Goal: Information Seeking & Learning: Learn about a topic

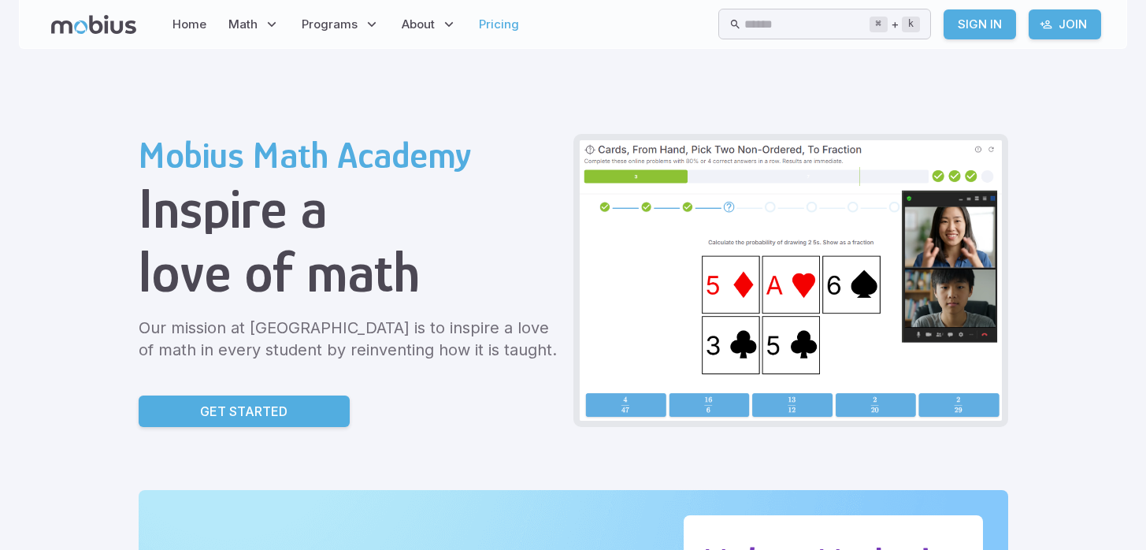
click at [496, 28] on link "Pricing" at bounding box center [499, 24] width 50 height 36
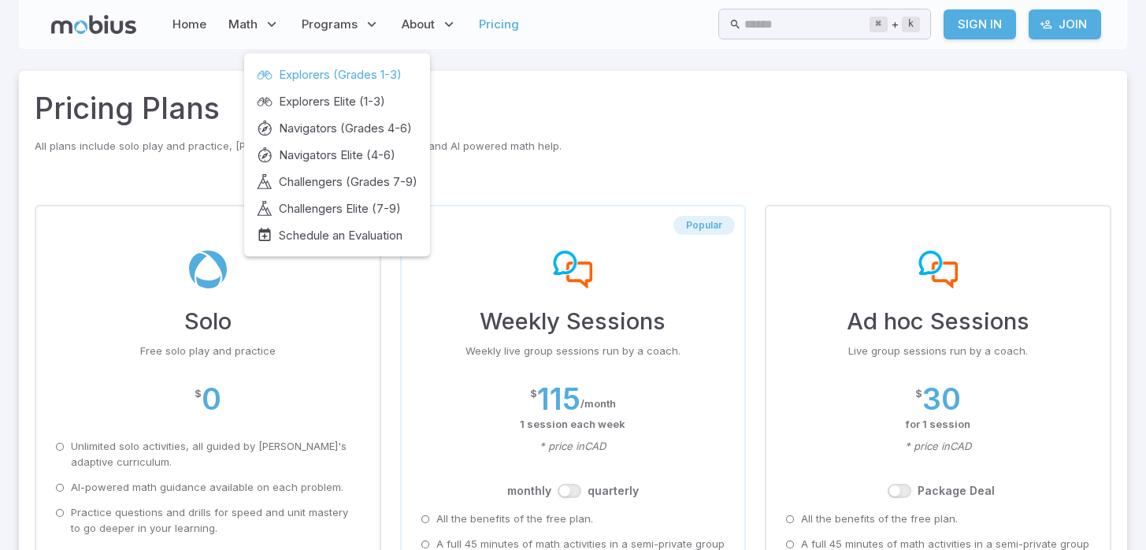
click at [336, 75] on span "Explorers (Grades 1-3)" at bounding box center [340, 74] width 123 height 17
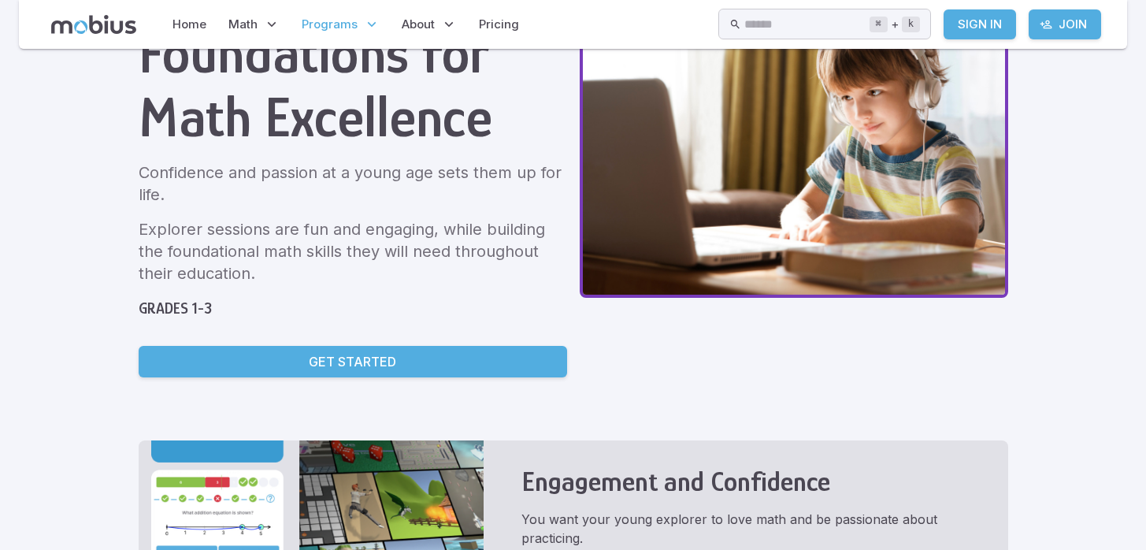
scroll to position [220, 0]
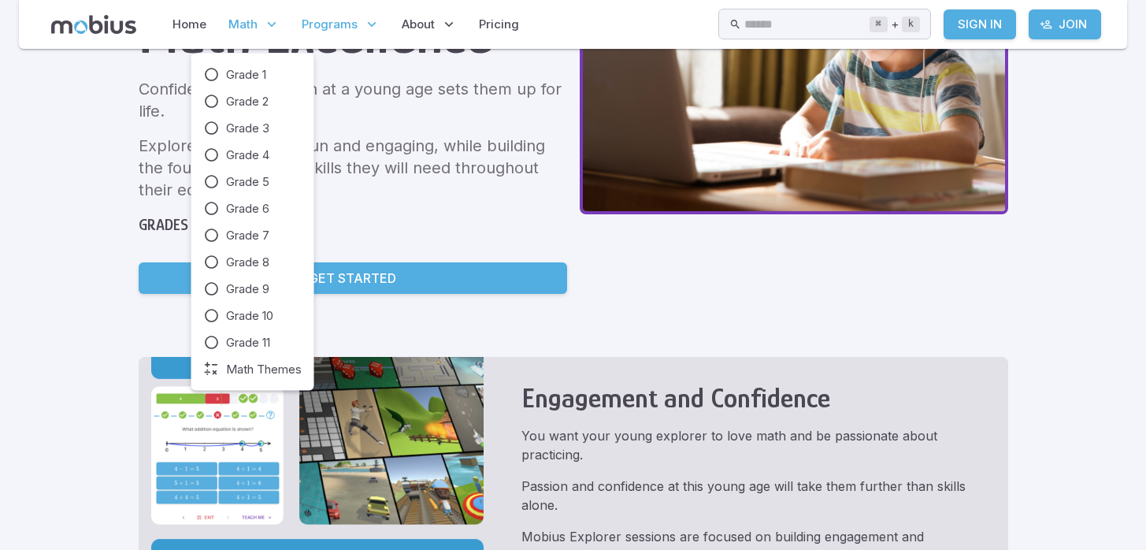
click at [236, 23] on span "Math" at bounding box center [242, 24] width 29 height 17
click at [232, 70] on span "Grade 1" at bounding box center [246, 74] width 40 height 17
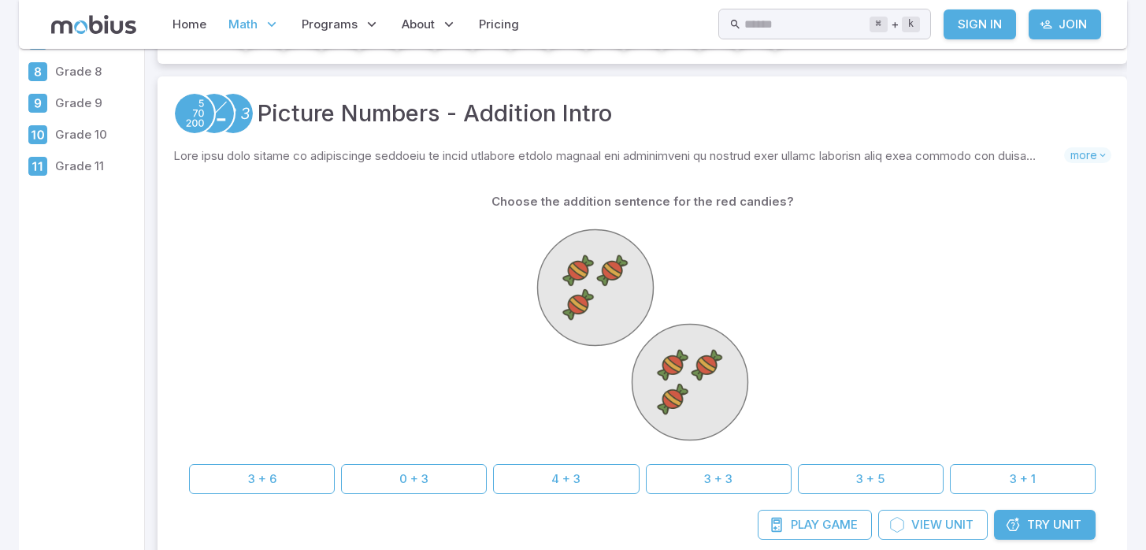
scroll to position [232, 0]
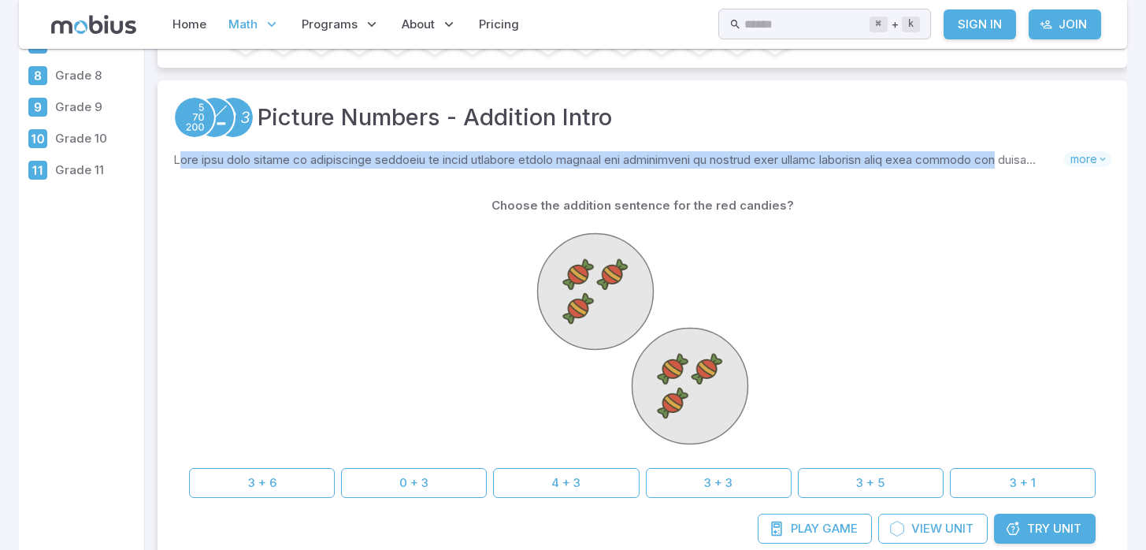
drag, startPoint x: 184, startPoint y: 162, endPoint x: 986, endPoint y: 163, distance: 802.1
click at [986, 162] on p "Skills you will learn include:" at bounding box center [618, 159] width 891 height 17
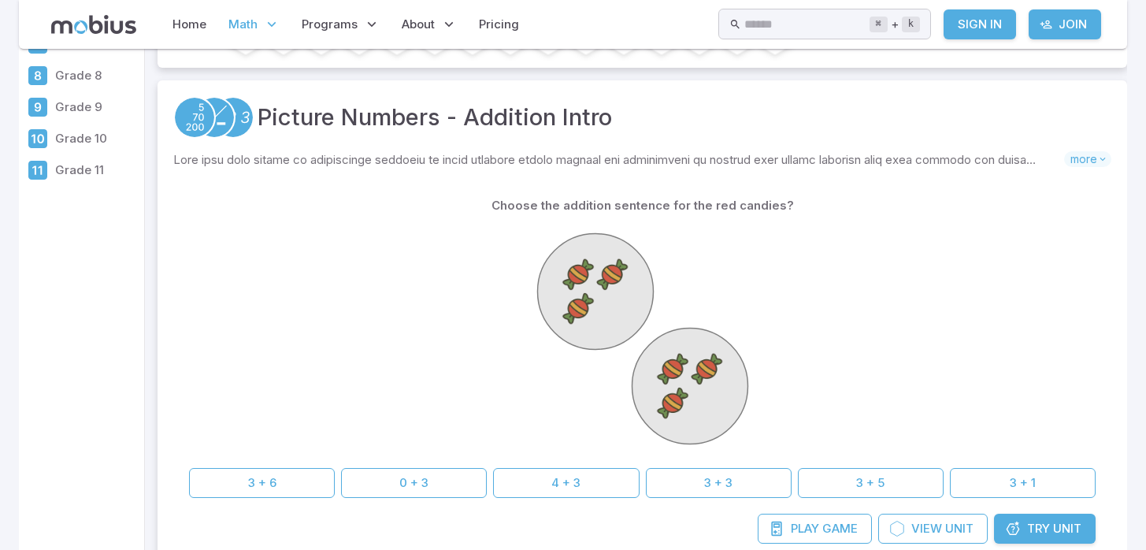
click at [829, 199] on div "Choose the addition sentence for the red candies?" at bounding box center [642, 206] width 907 height 30
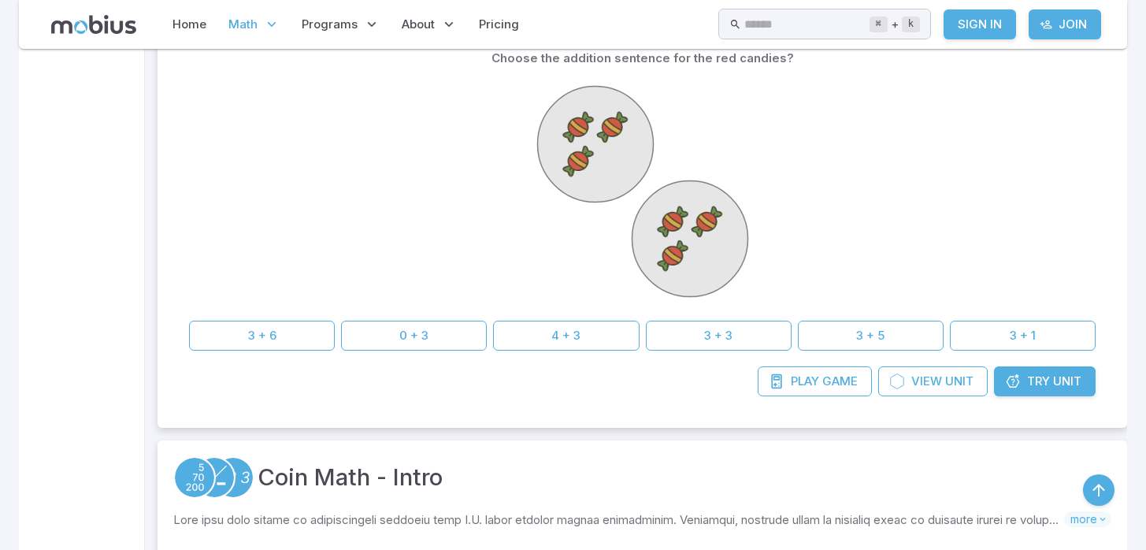
scroll to position [380, 0]
click at [901, 378] on icon at bounding box center [898, 381] width 16 height 16
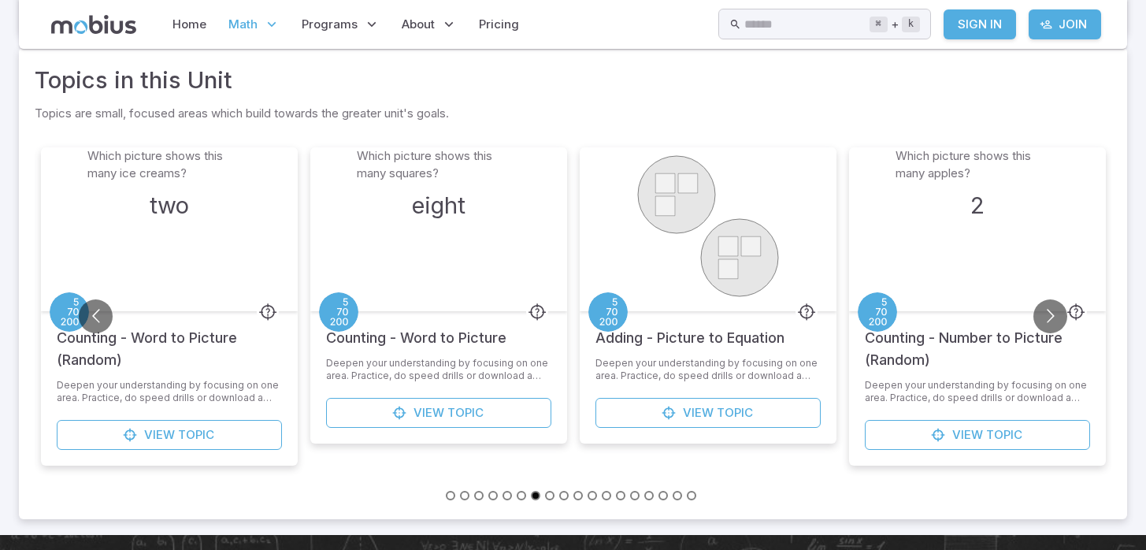
scroll to position [681, 0]
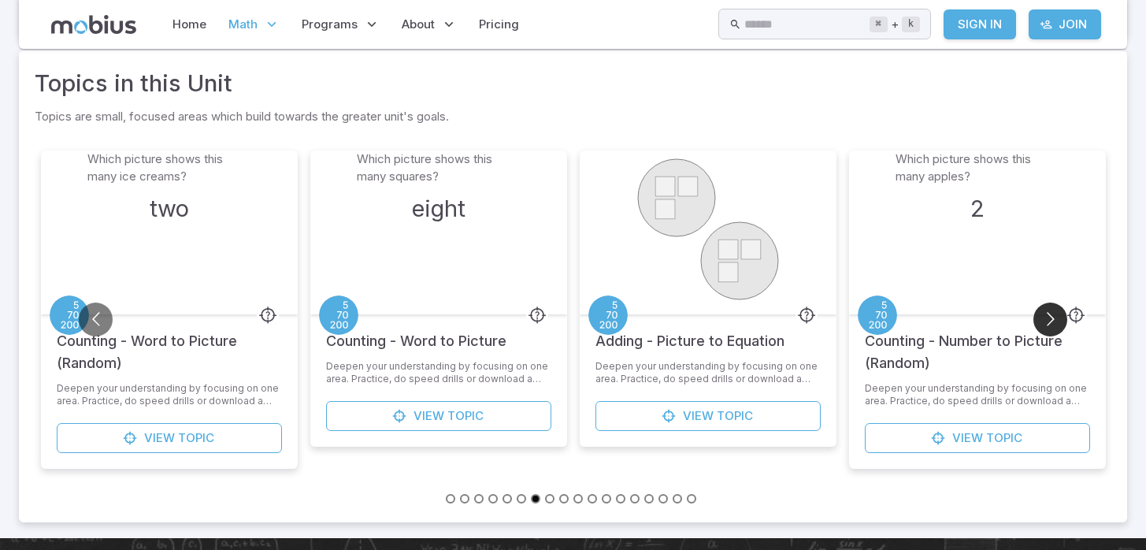
click at [1042, 318] on button "Go to next slide" at bounding box center [1051, 320] width 34 height 34
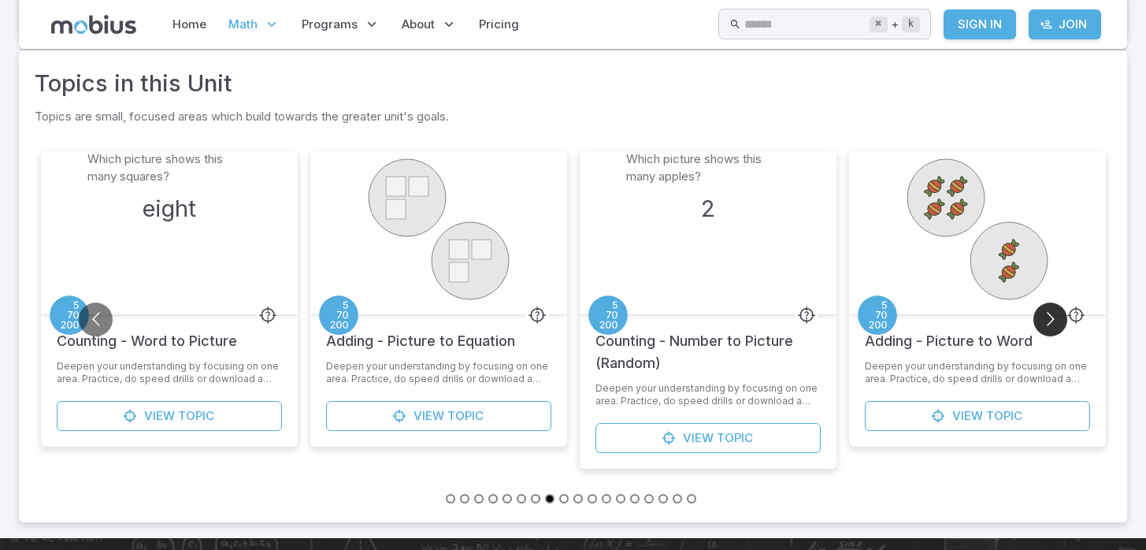
click at [1042, 318] on button "Go to next slide" at bounding box center [1051, 320] width 34 height 34
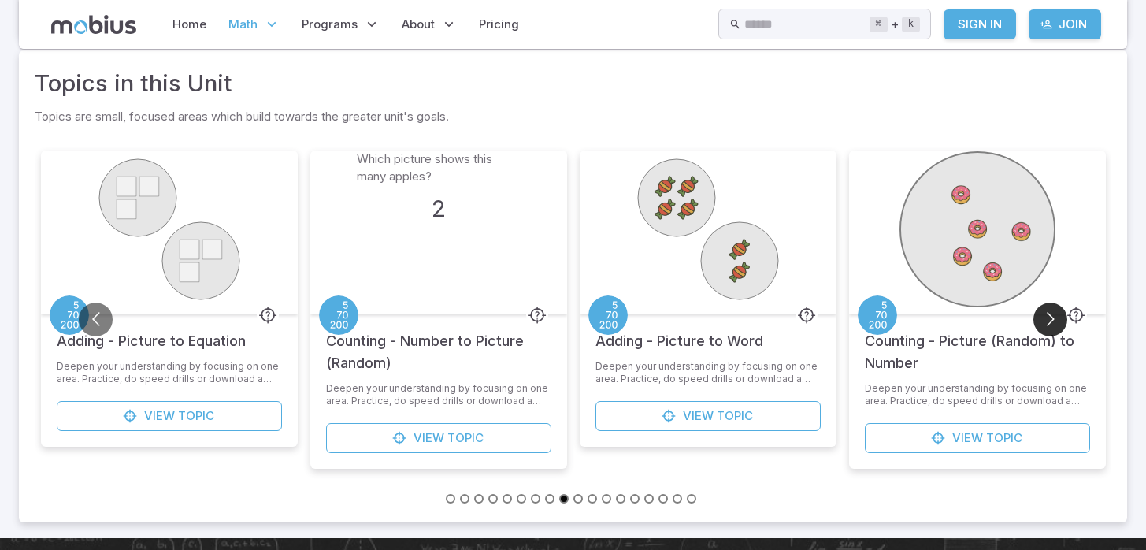
click at [1042, 318] on button "Go to next slide" at bounding box center [1051, 320] width 34 height 34
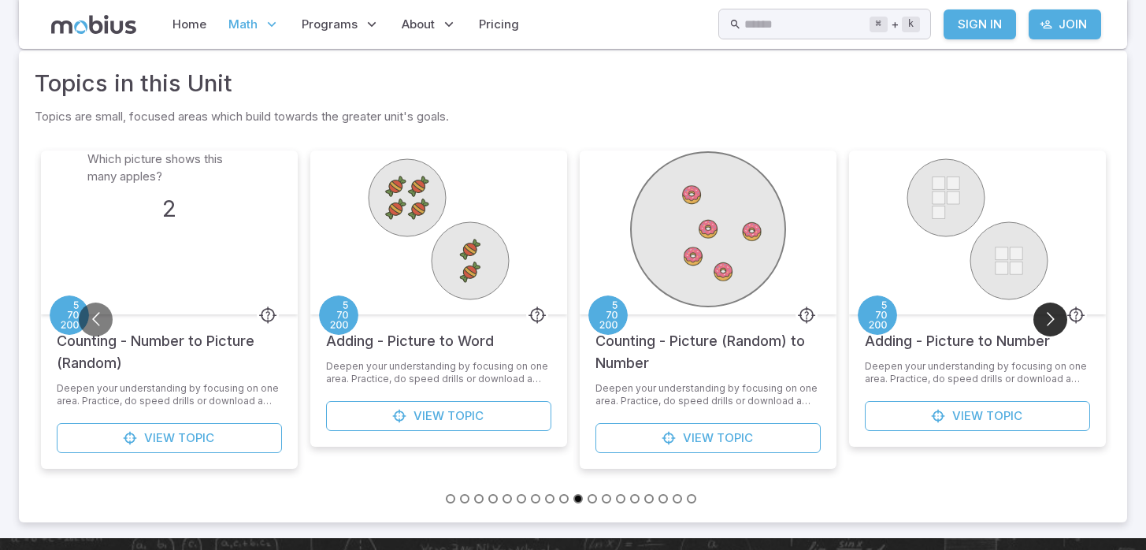
click at [1042, 318] on button "Go to next slide" at bounding box center [1051, 320] width 34 height 34
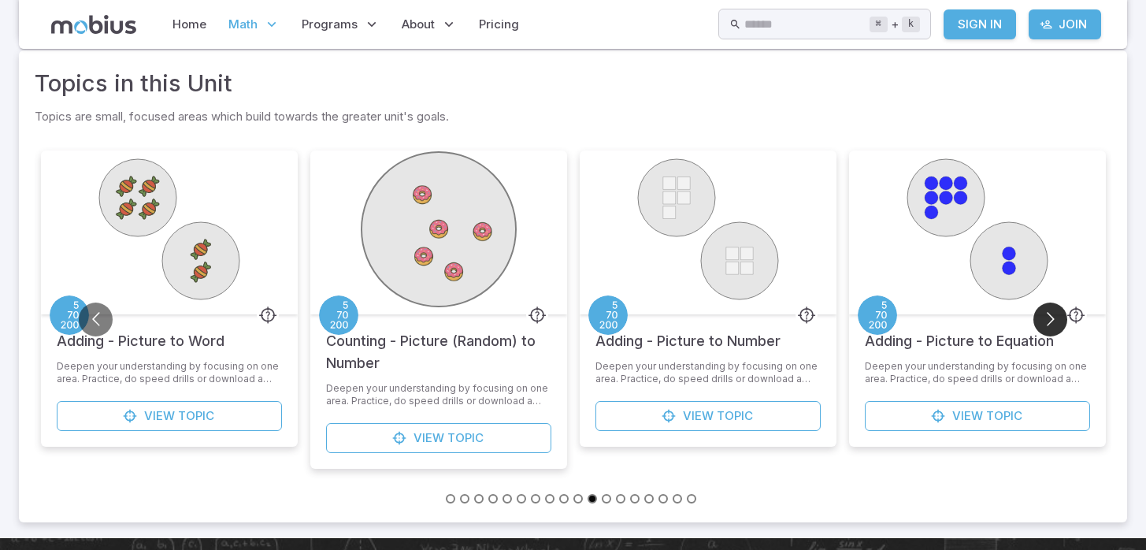
click at [1042, 318] on button "Go to next slide" at bounding box center [1051, 320] width 34 height 34
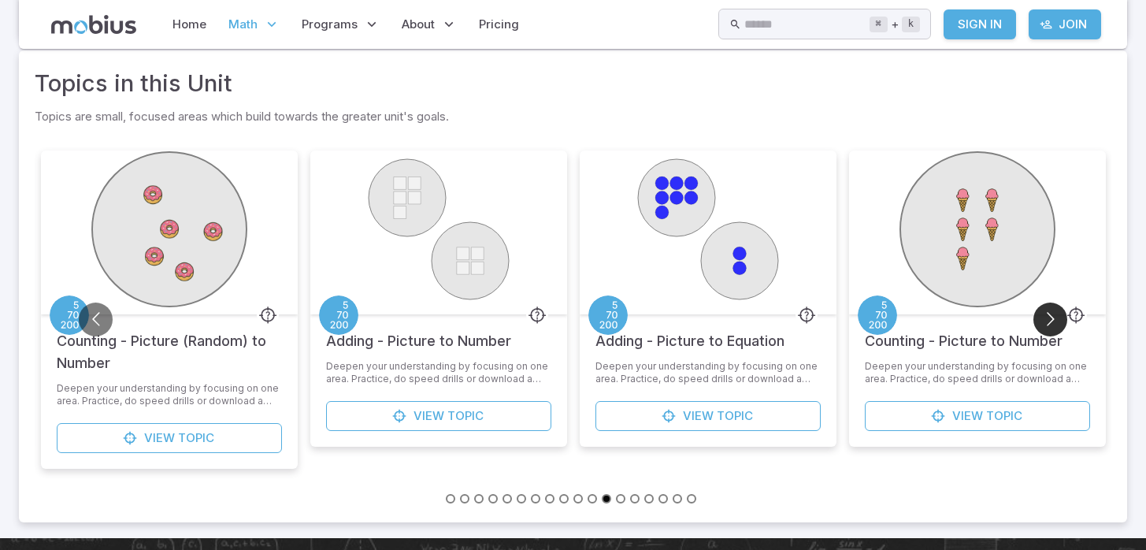
click at [1042, 318] on button "Go to next slide" at bounding box center [1051, 320] width 34 height 34
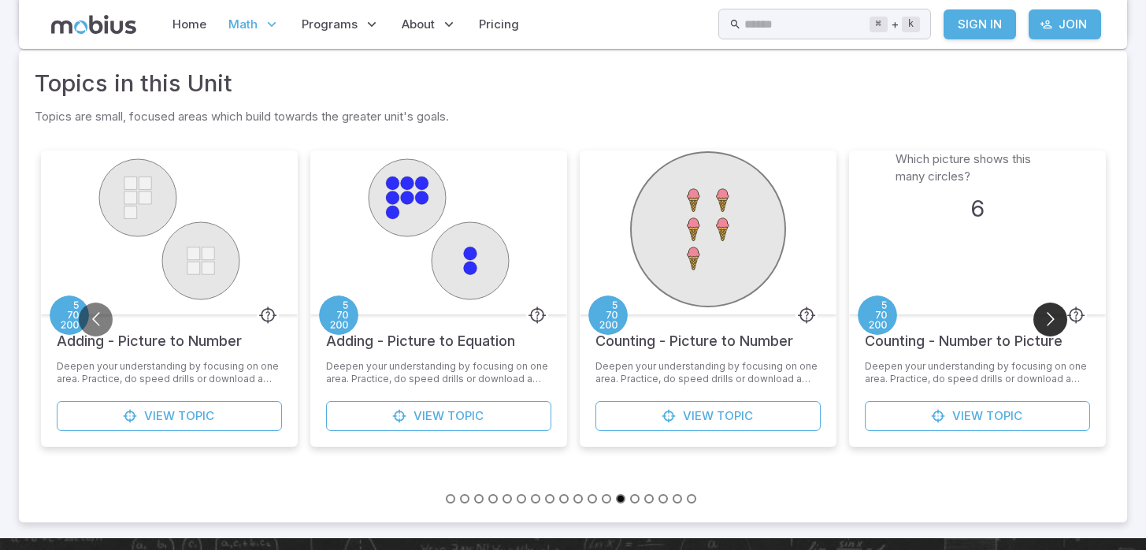
click at [1042, 318] on button "Go to next slide" at bounding box center [1051, 320] width 34 height 34
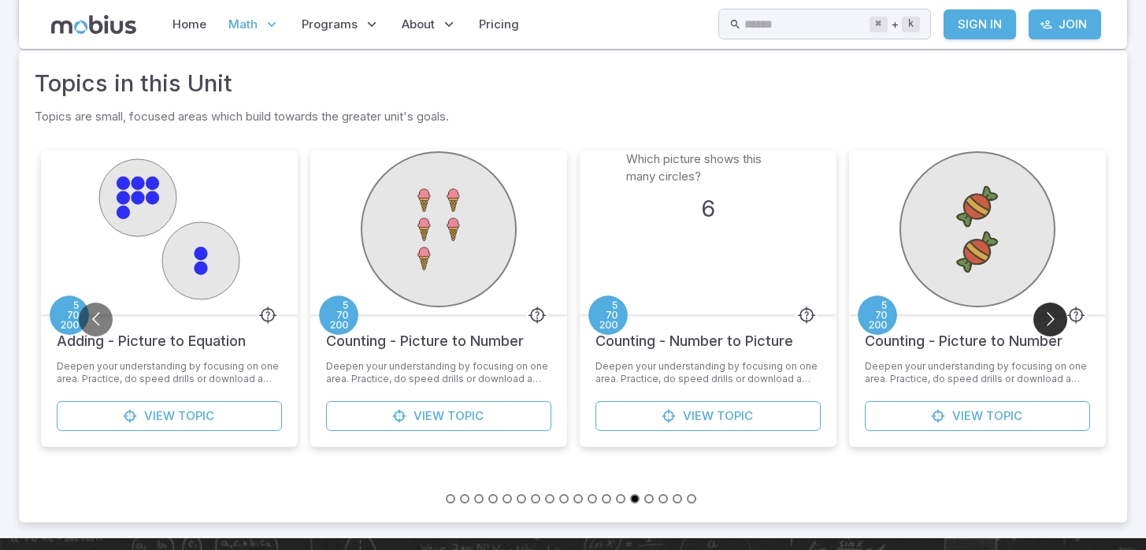
click at [1042, 318] on button "Go to next slide" at bounding box center [1051, 320] width 34 height 34
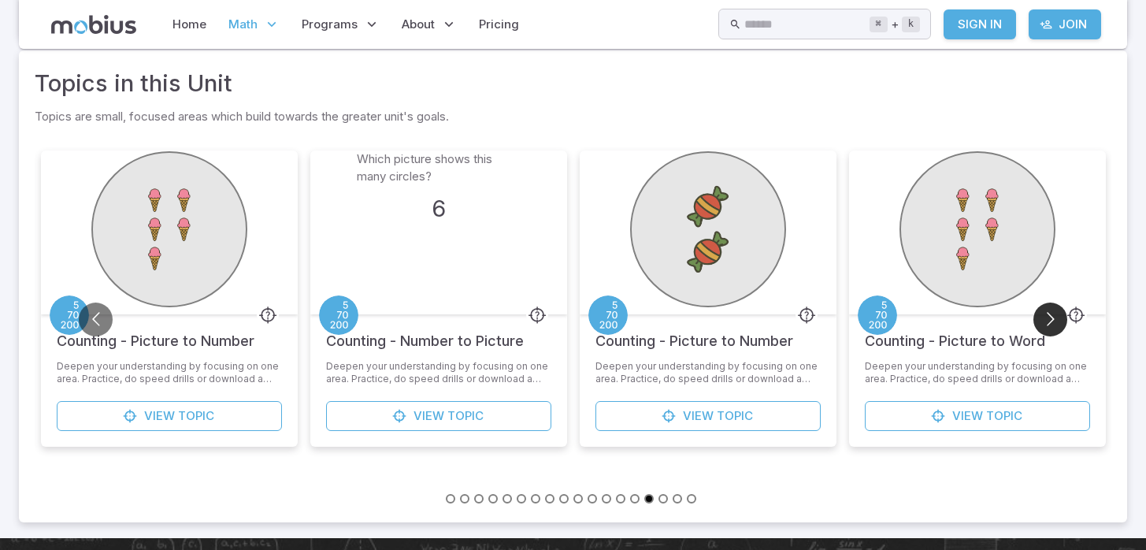
click at [1042, 317] on button "Go to next slide" at bounding box center [1051, 320] width 34 height 34
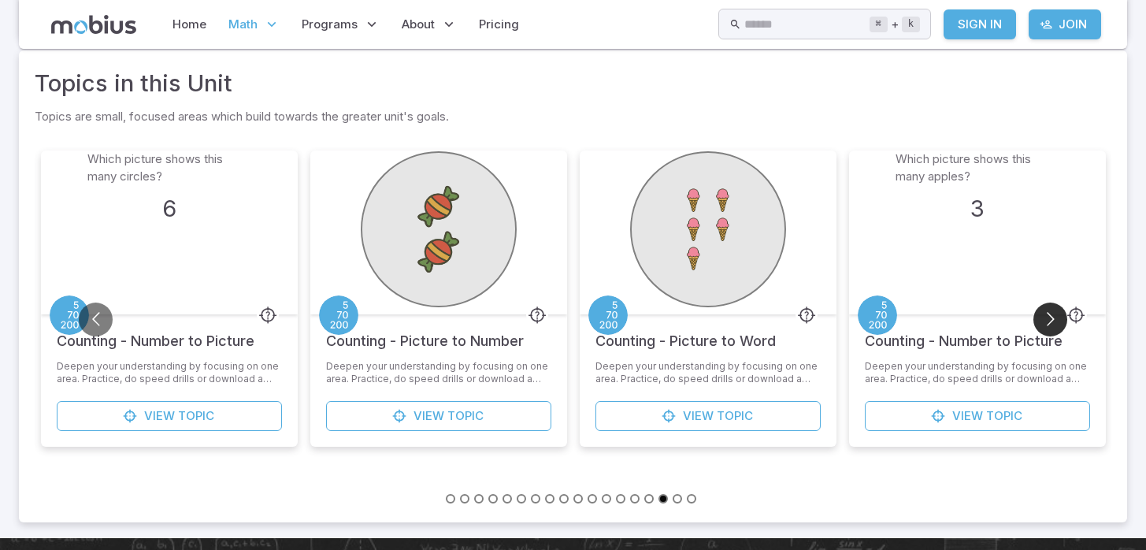
click at [1042, 317] on button "Go to next slide" at bounding box center [1051, 320] width 34 height 34
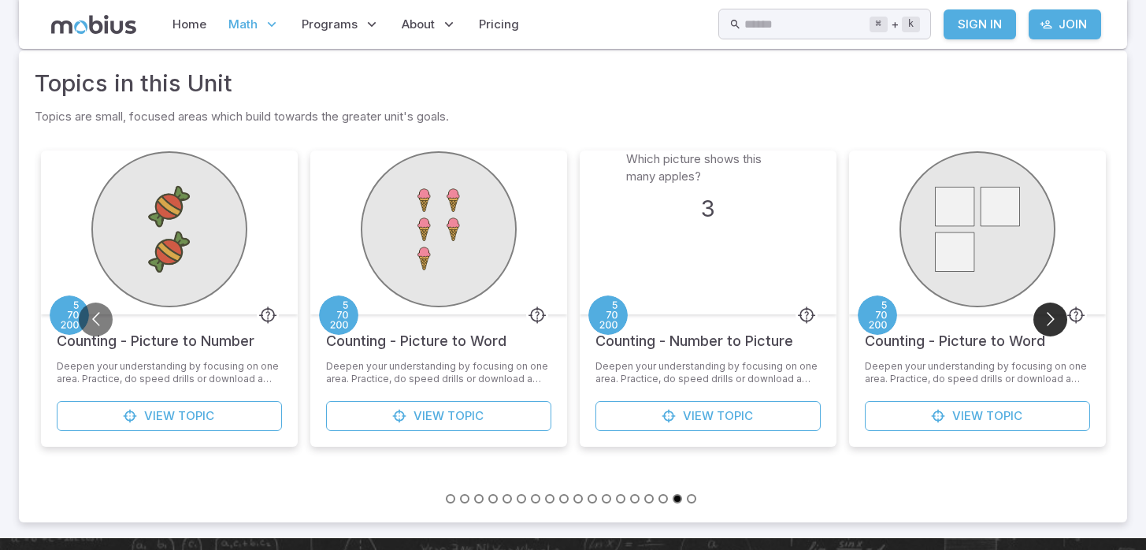
click at [1042, 317] on button "Go to next slide" at bounding box center [1051, 320] width 34 height 34
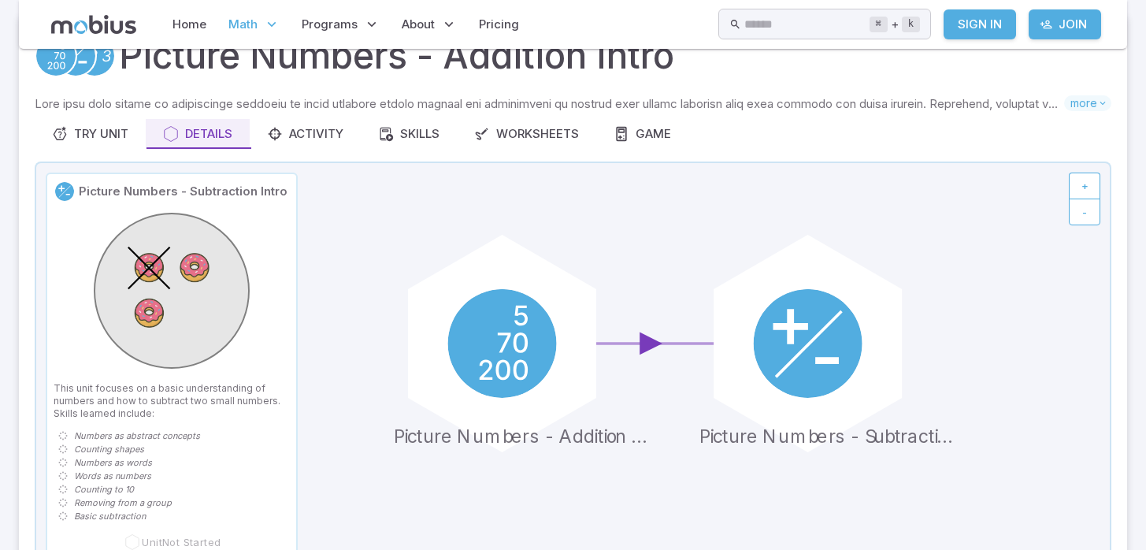
scroll to position [66, 0]
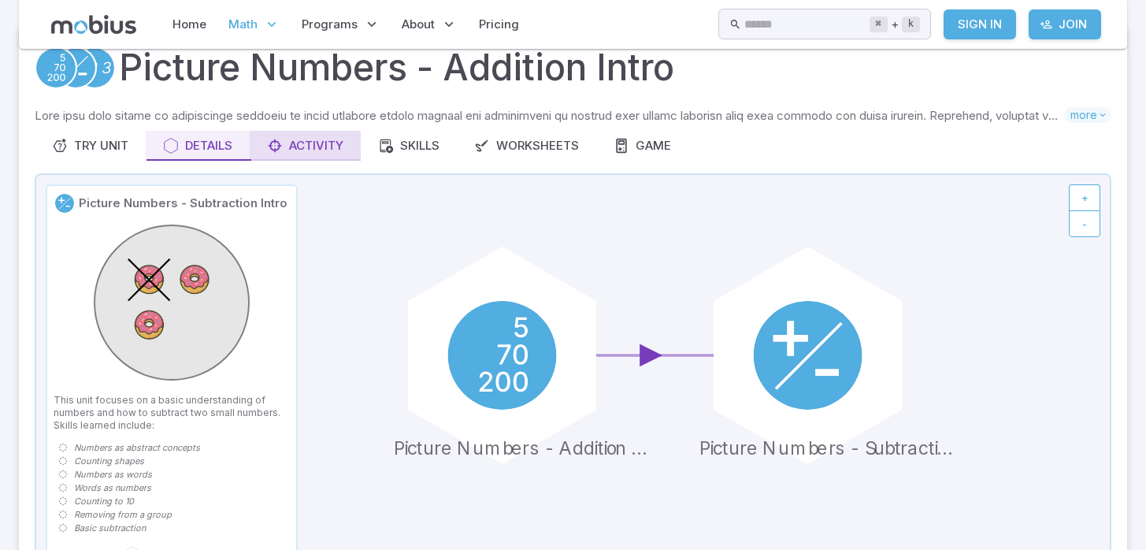
click at [321, 138] on div "Activity" at bounding box center [305, 145] width 76 height 17
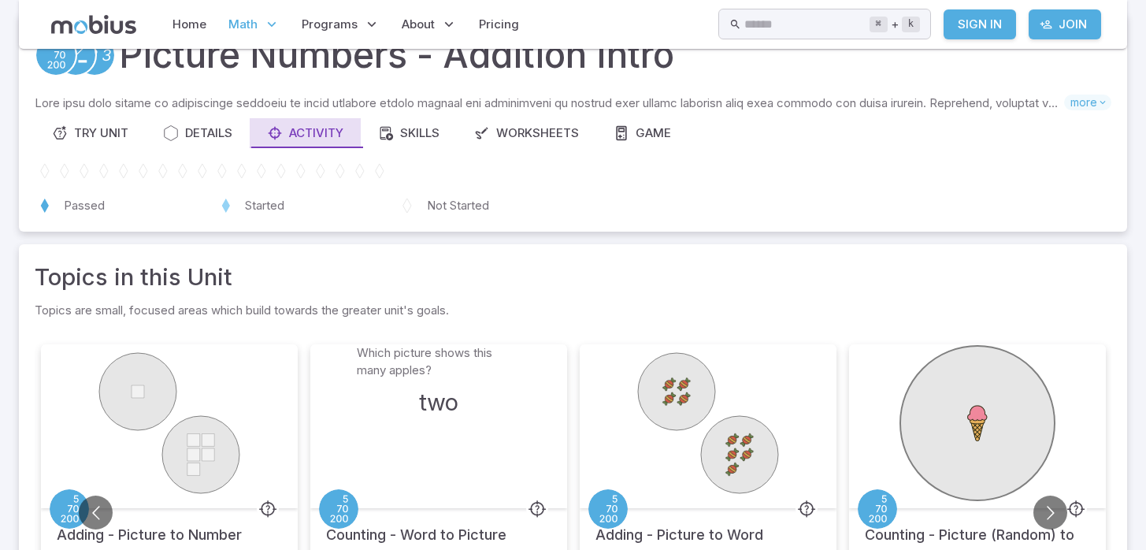
scroll to position [78, 0]
click at [435, 130] on div "Skills" at bounding box center [408, 133] width 61 height 17
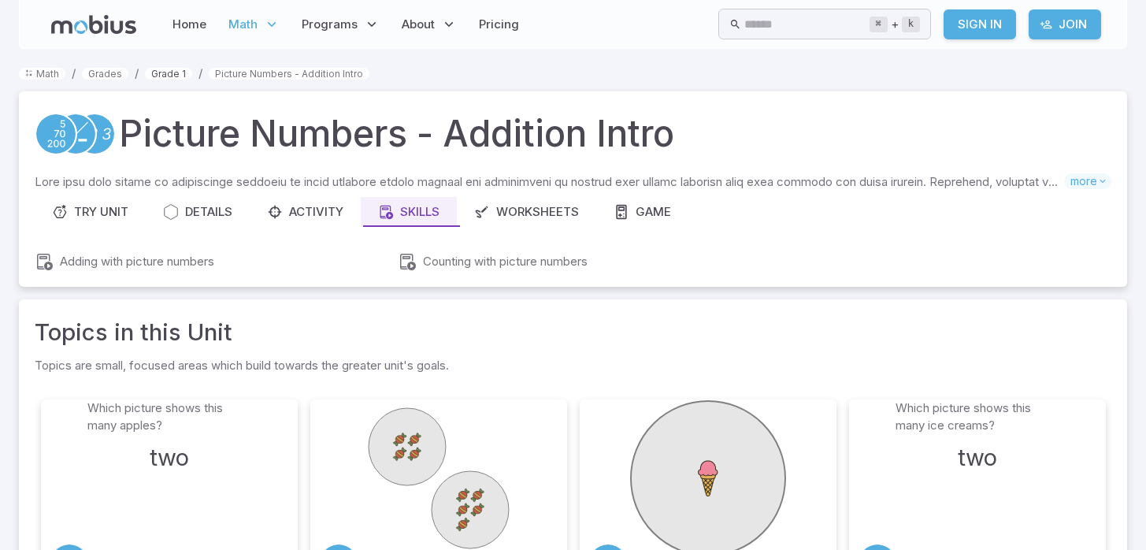
click at [157, 70] on link "Grade 1" at bounding box center [168, 74] width 47 height 12
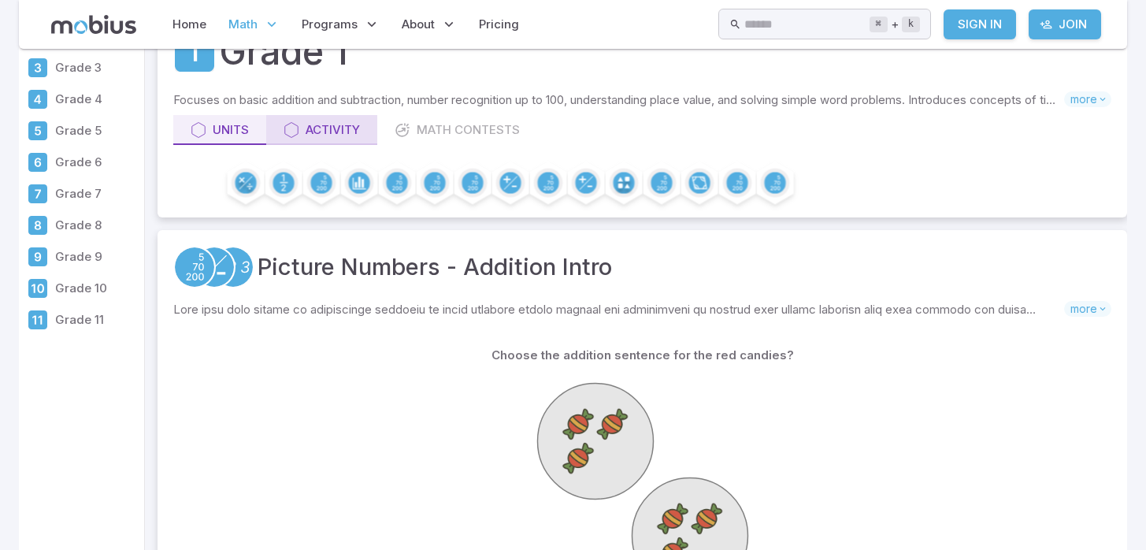
scroll to position [83, 0]
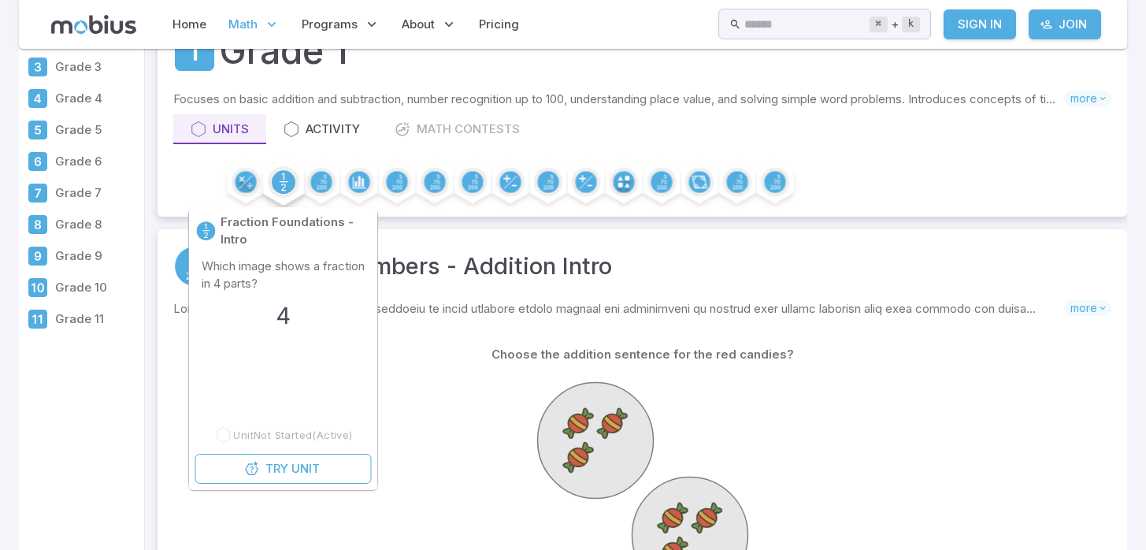
click at [279, 182] on circle at bounding box center [284, 182] width 24 height 24
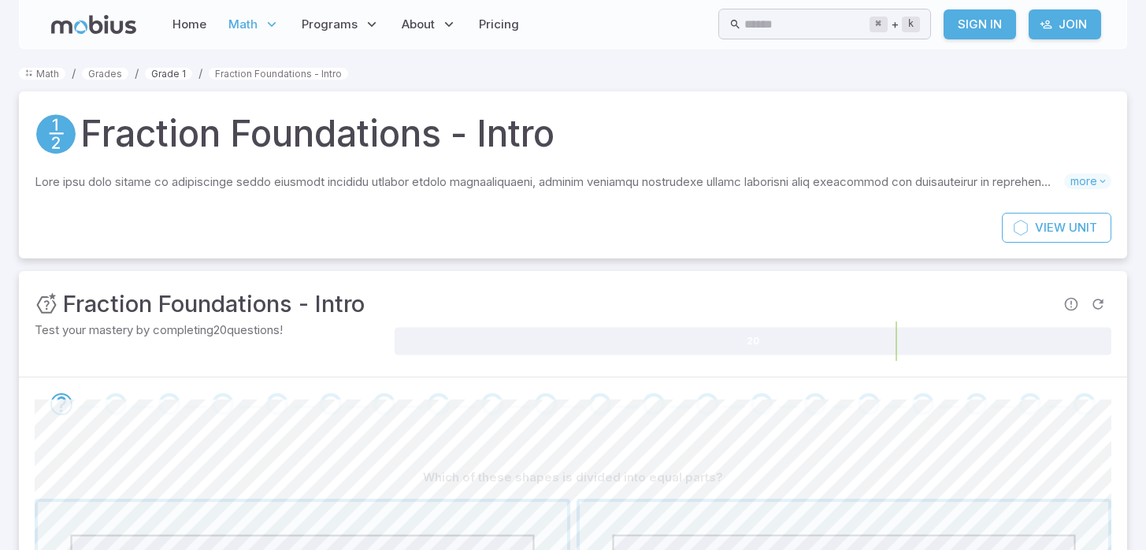
click at [160, 72] on link "Grade 1" at bounding box center [168, 74] width 47 height 12
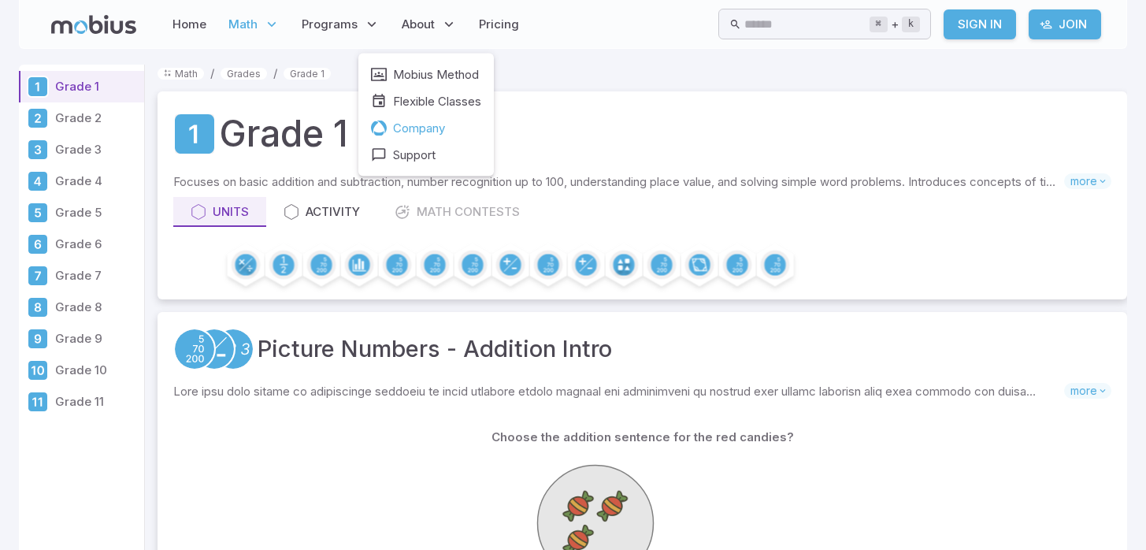
click at [414, 128] on span "Company" at bounding box center [419, 128] width 52 height 17
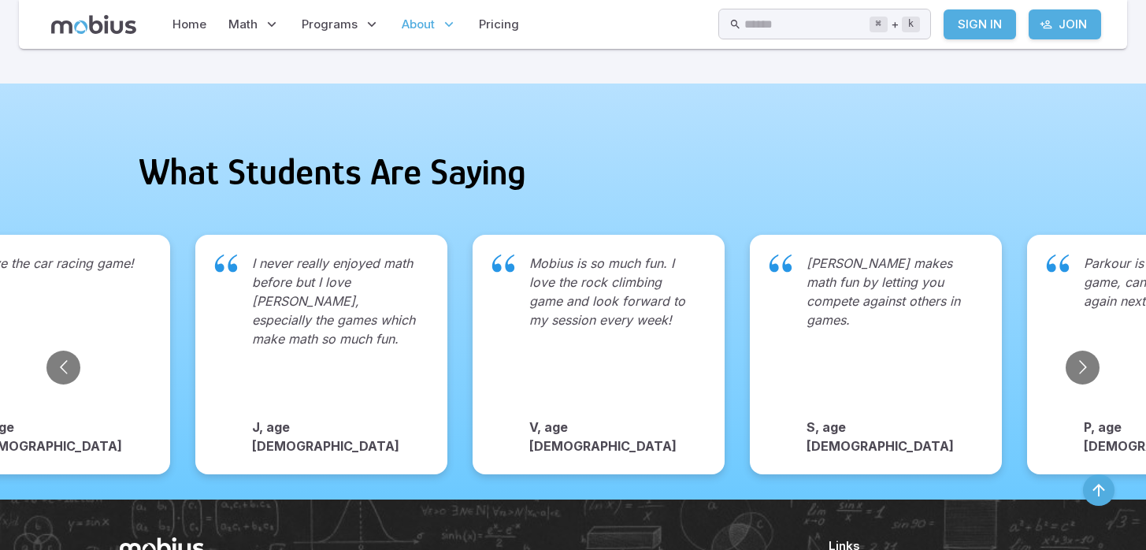
scroll to position [2551, 0]
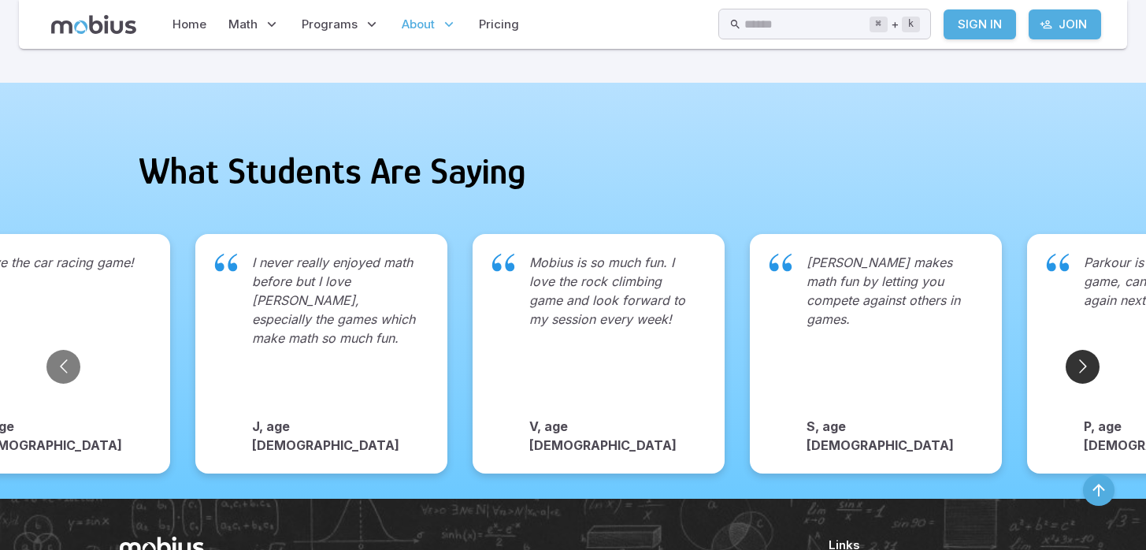
click at [1092, 361] on button "Go to next slide" at bounding box center [1083, 367] width 34 height 34
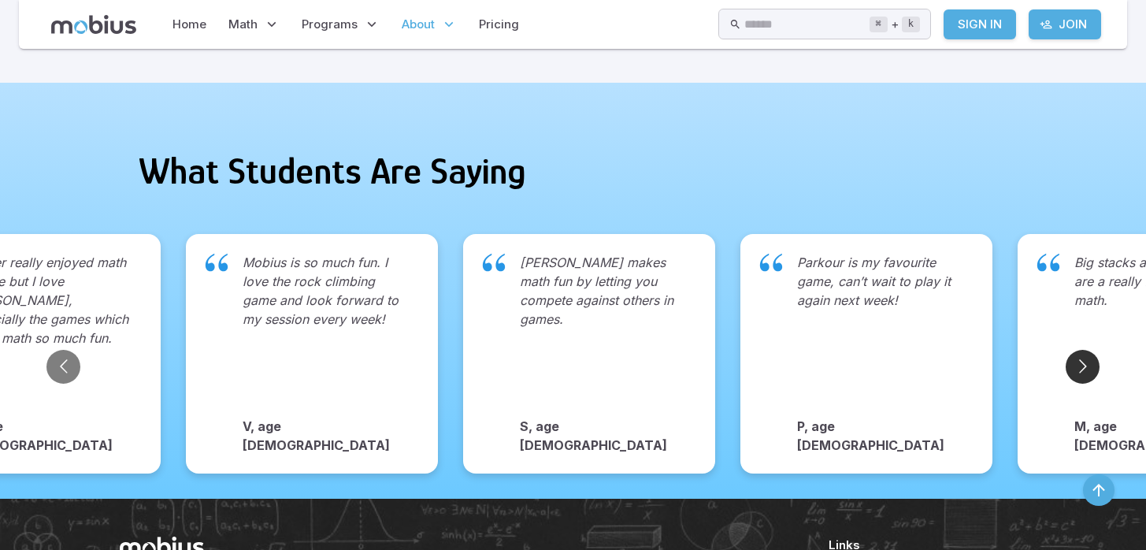
click at [1091, 360] on button "Go to next slide" at bounding box center [1083, 367] width 34 height 34
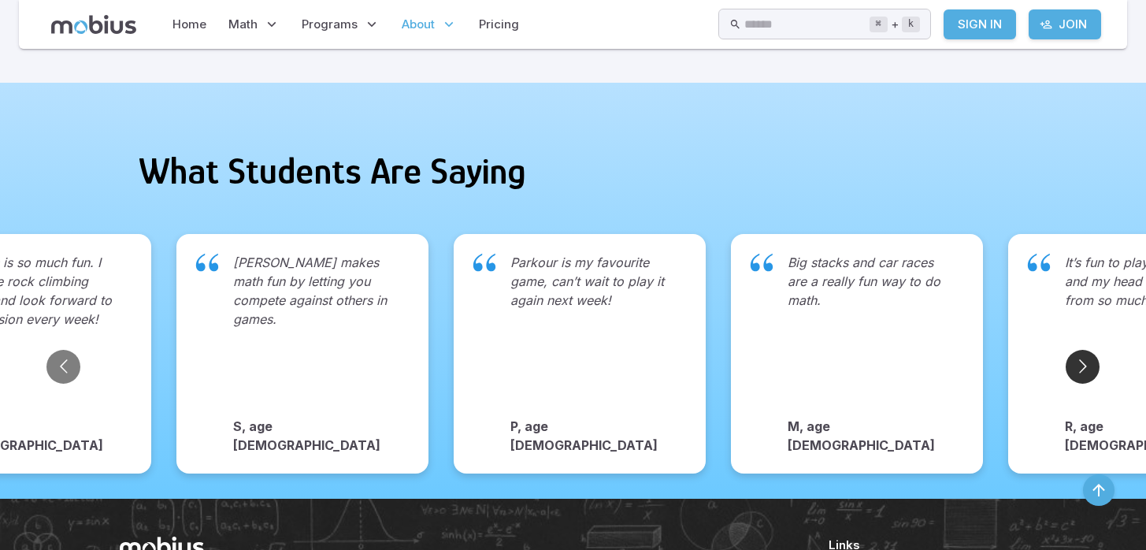
click at [1091, 360] on button "Go to next slide" at bounding box center [1083, 367] width 34 height 34
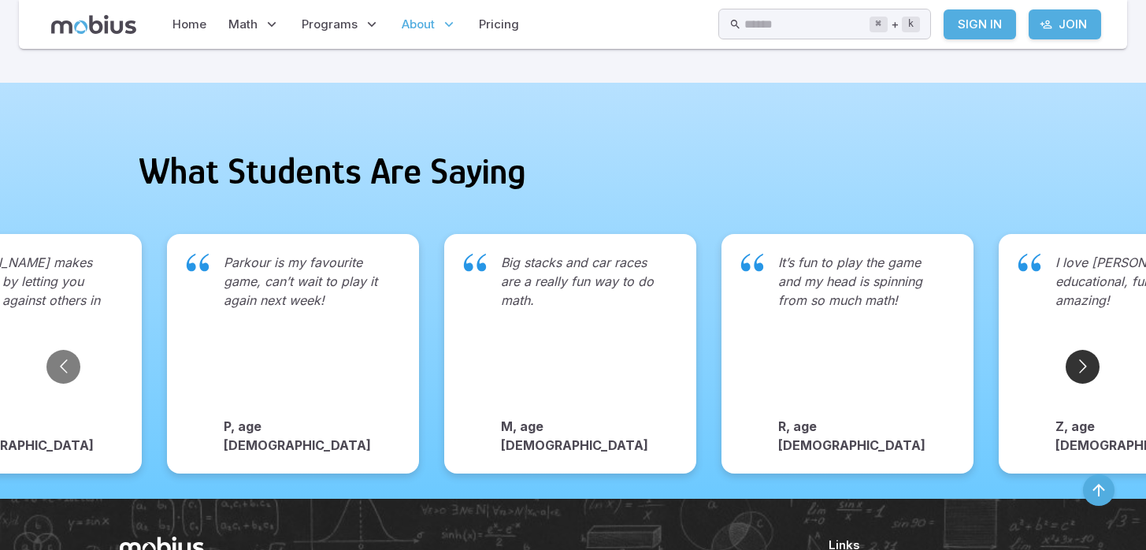
click at [1091, 360] on button "Go to next slide" at bounding box center [1083, 367] width 34 height 34
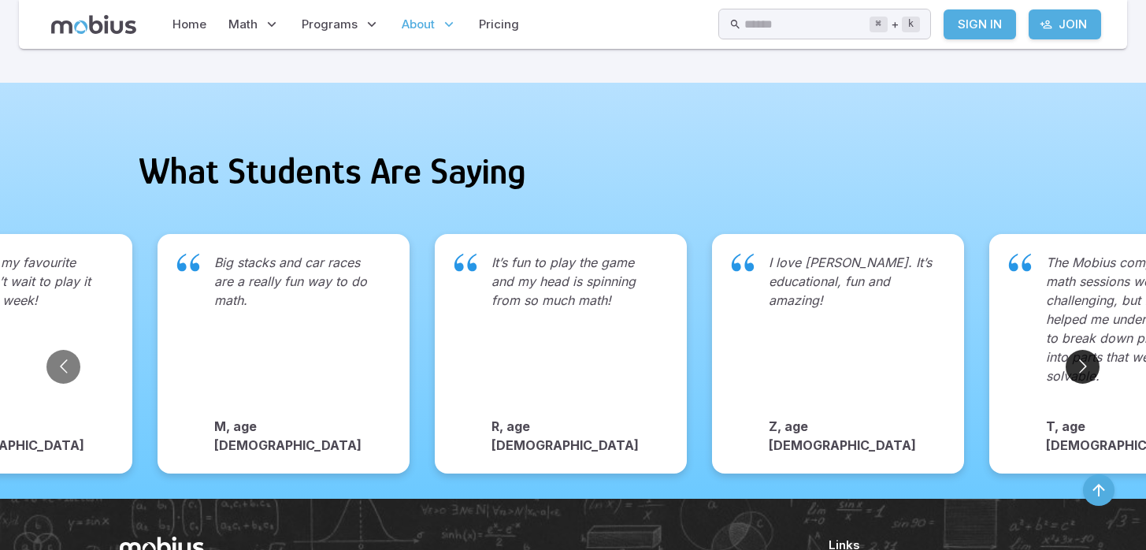
click at [1091, 360] on button "Go to next slide" at bounding box center [1083, 367] width 34 height 34
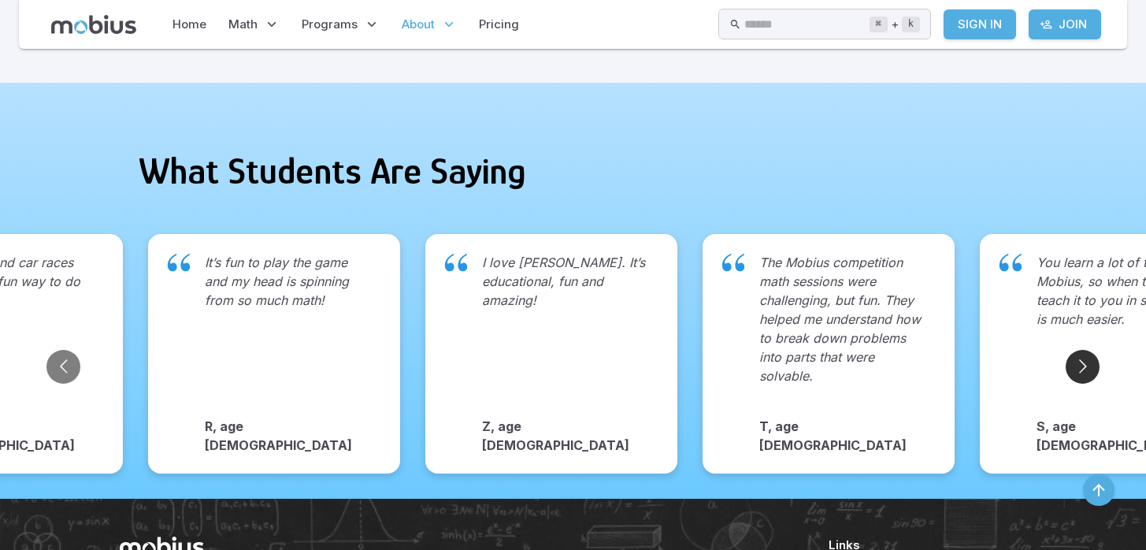
click at [1091, 360] on button "Go to next slide" at bounding box center [1083, 367] width 34 height 34
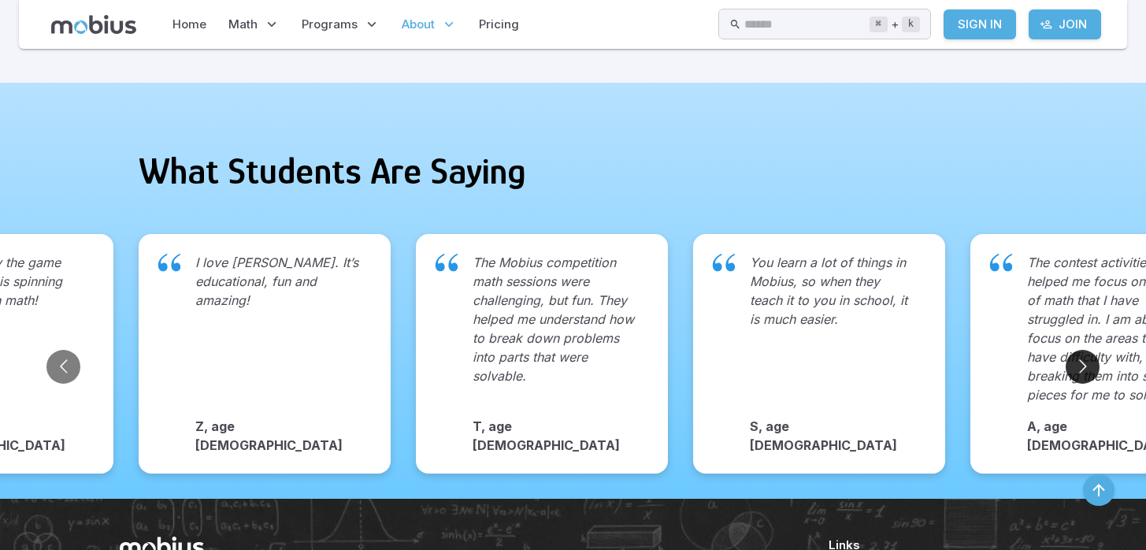
click at [1091, 360] on button "Go to next slide" at bounding box center [1083, 367] width 34 height 34
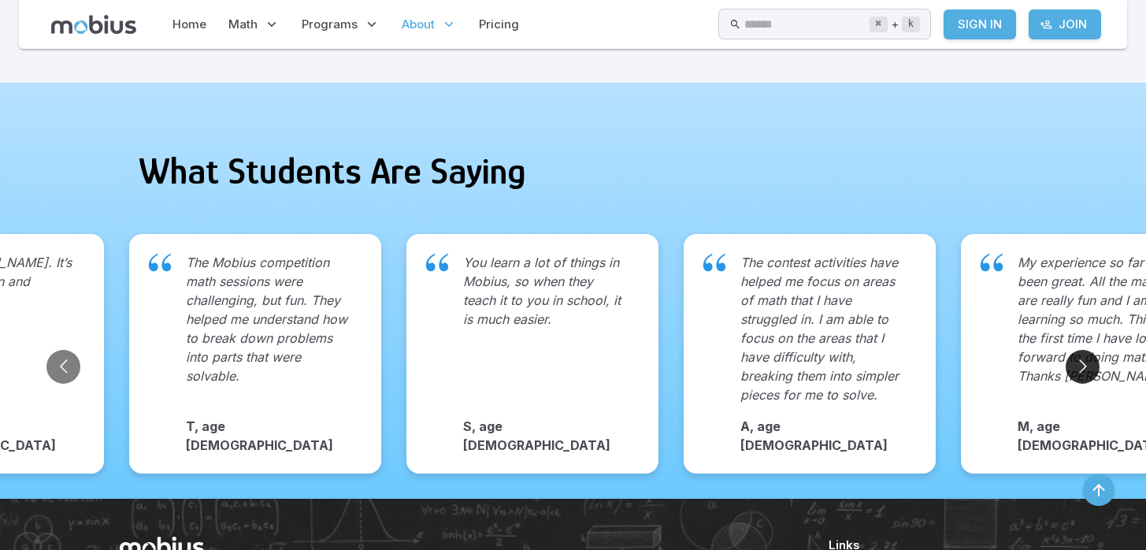
click at [1091, 360] on button "Go to next slide" at bounding box center [1083, 367] width 34 height 34
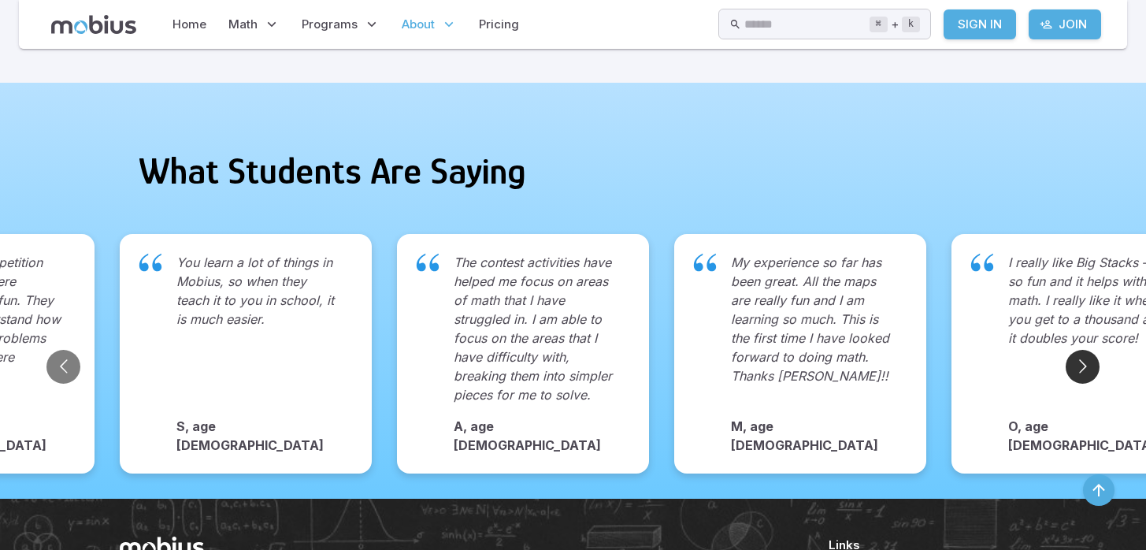
click at [1091, 360] on button "Go to next slide" at bounding box center [1083, 367] width 34 height 34
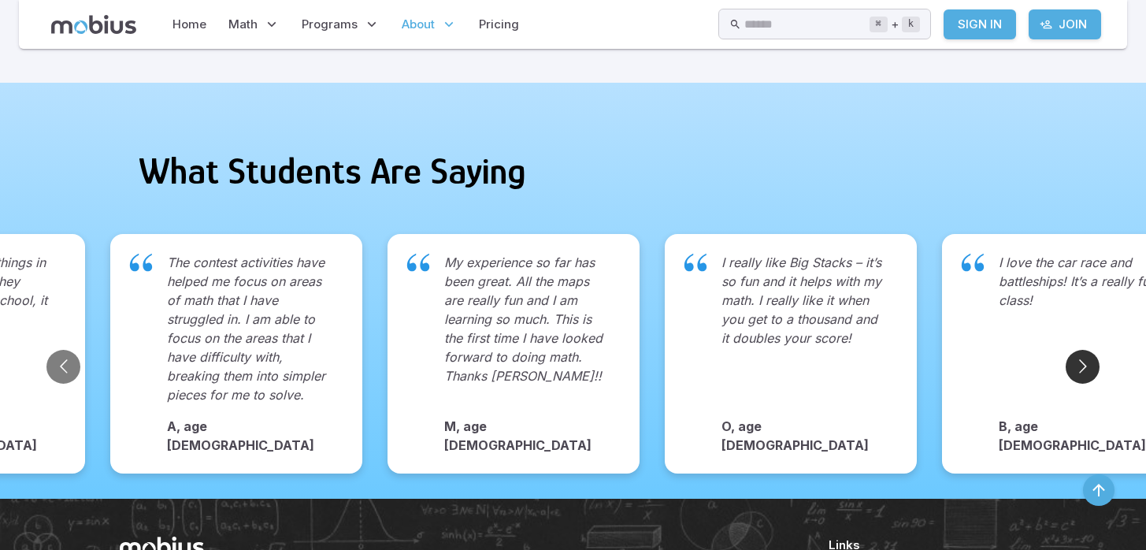
click at [1091, 360] on button "Go to next slide" at bounding box center [1083, 367] width 34 height 34
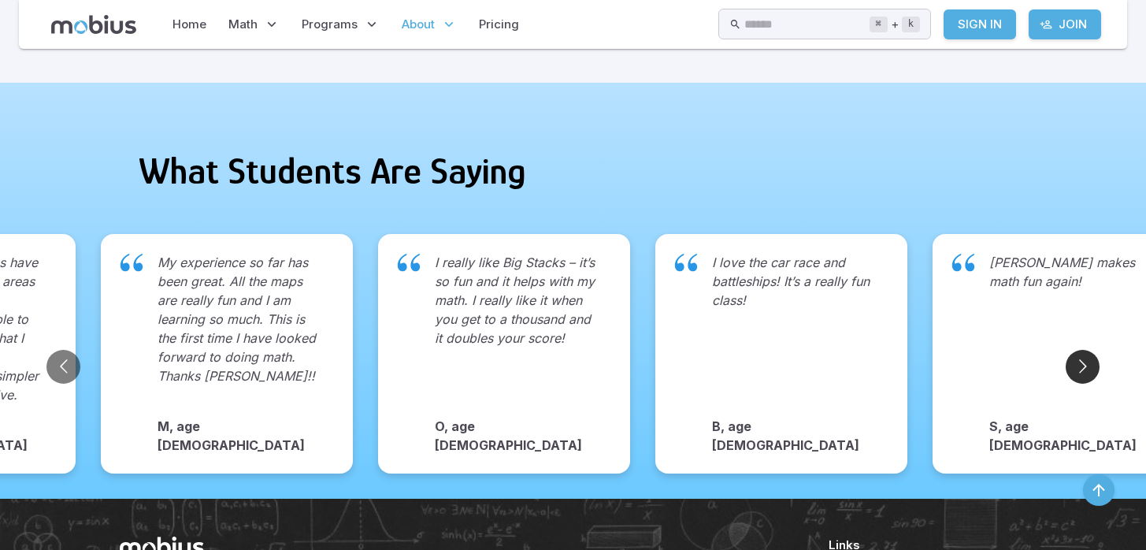
click at [1091, 360] on button "Go to next slide" at bounding box center [1083, 367] width 34 height 34
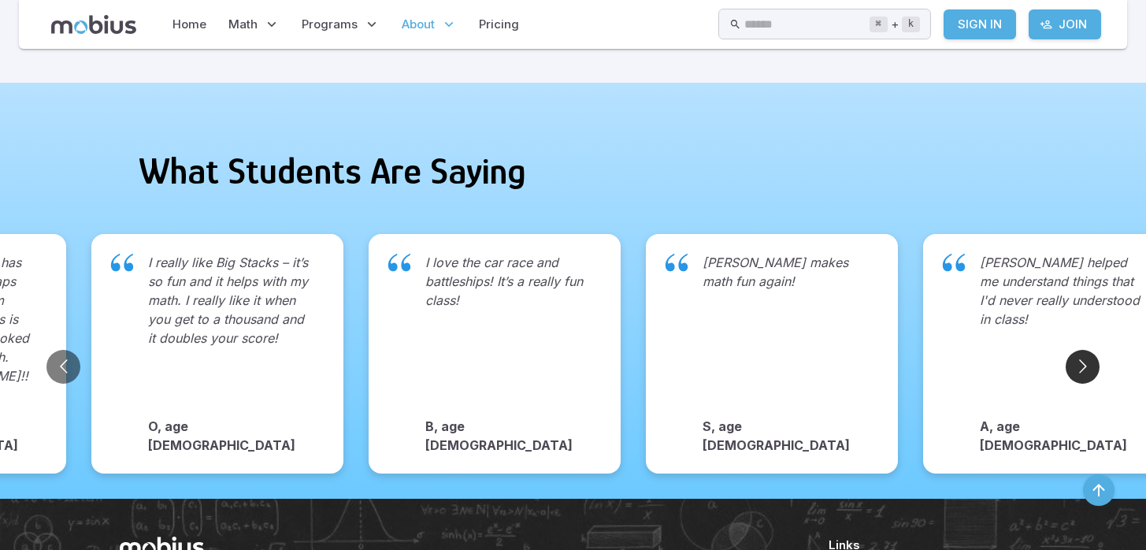
click at [1091, 360] on button "Go to next slide" at bounding box center [1083, 367] width 34 height 34
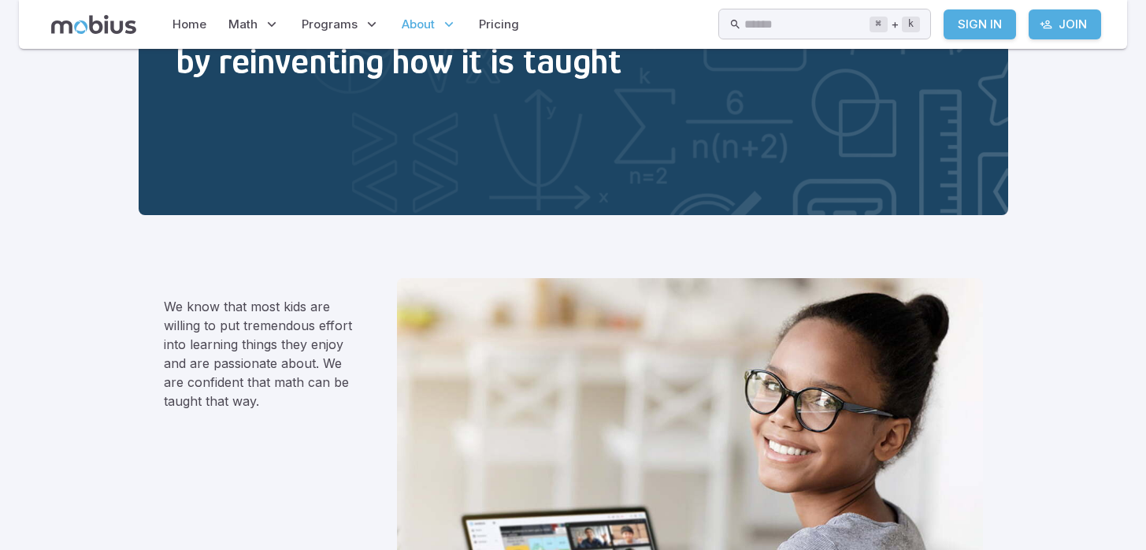
scroll to position [0, 0]
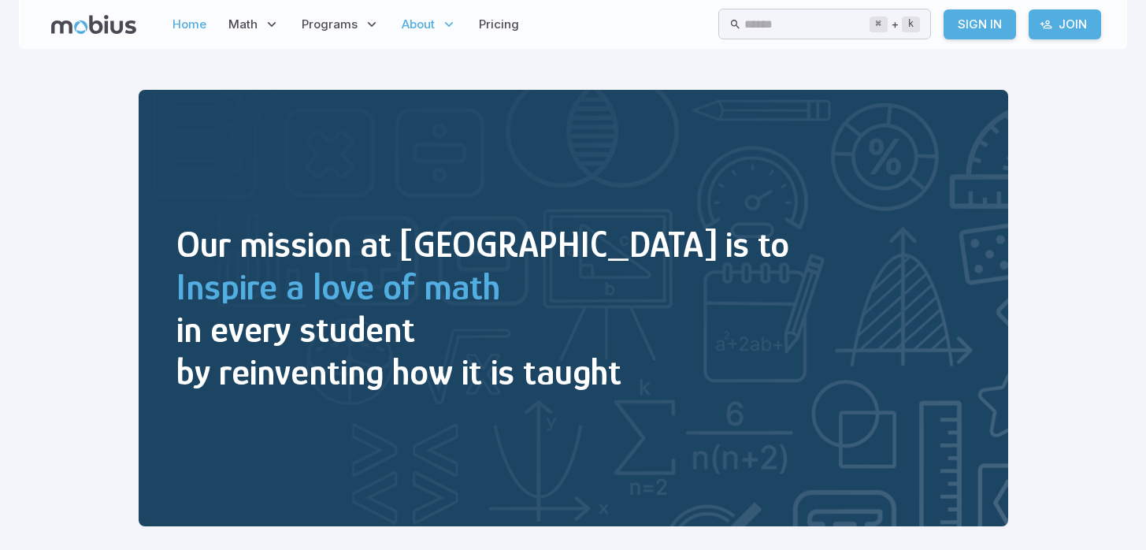
click at [195, 25] on link "Home" at bounding box center [189, 24] width 43 height 36
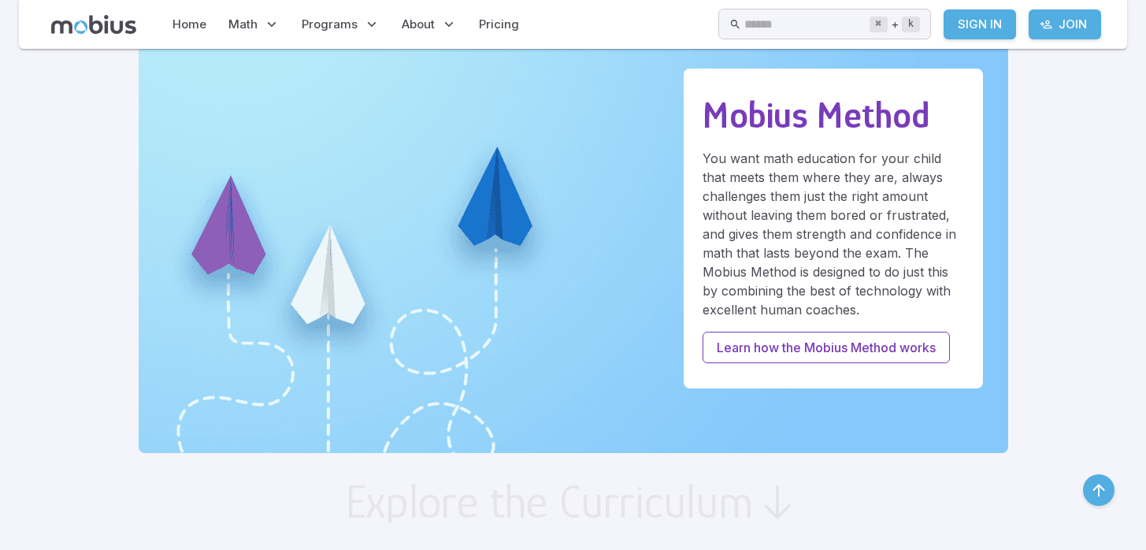
scroll to position [450, 0]
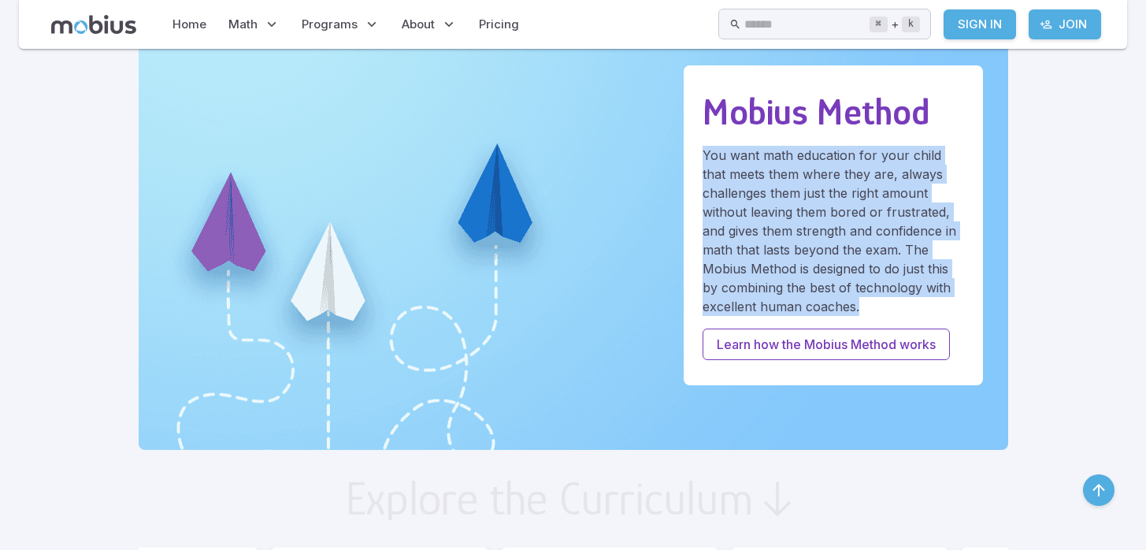
drag, startPoint x: 704, startPoint y: 152, endPoint x: 864, endPoint y: 299, distance: 216.4
click at [864, 299] on p "You want math education for your child that meets them where they are, always c…" at bounding box center [834, 231] width 262 height 170
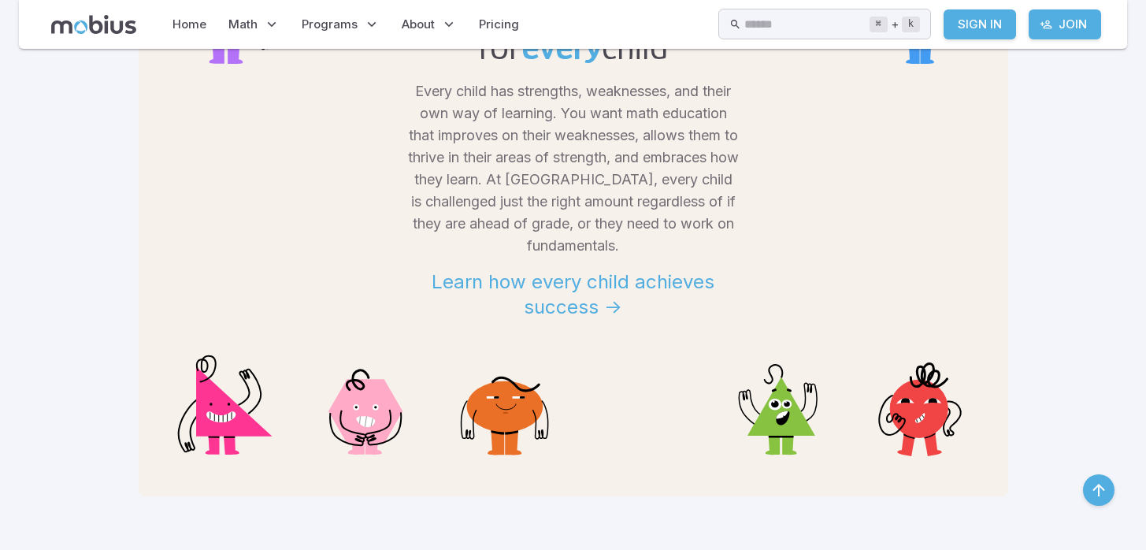
scroll to position [1425, 0]
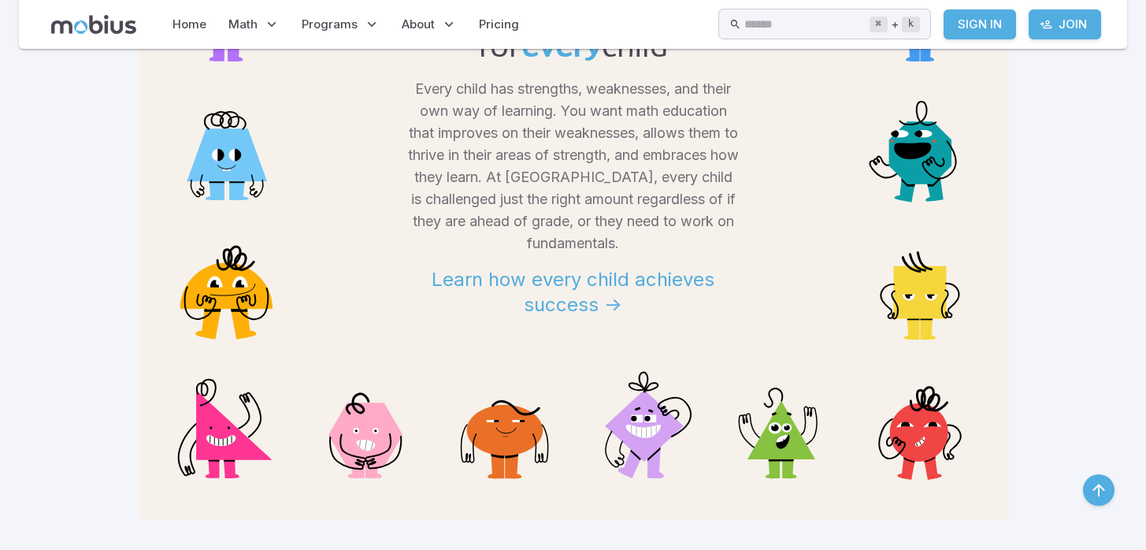
click at [579, 281] on link "Learn how every child achieves success ->" at bounding box center [573, 286] width 331 height 63
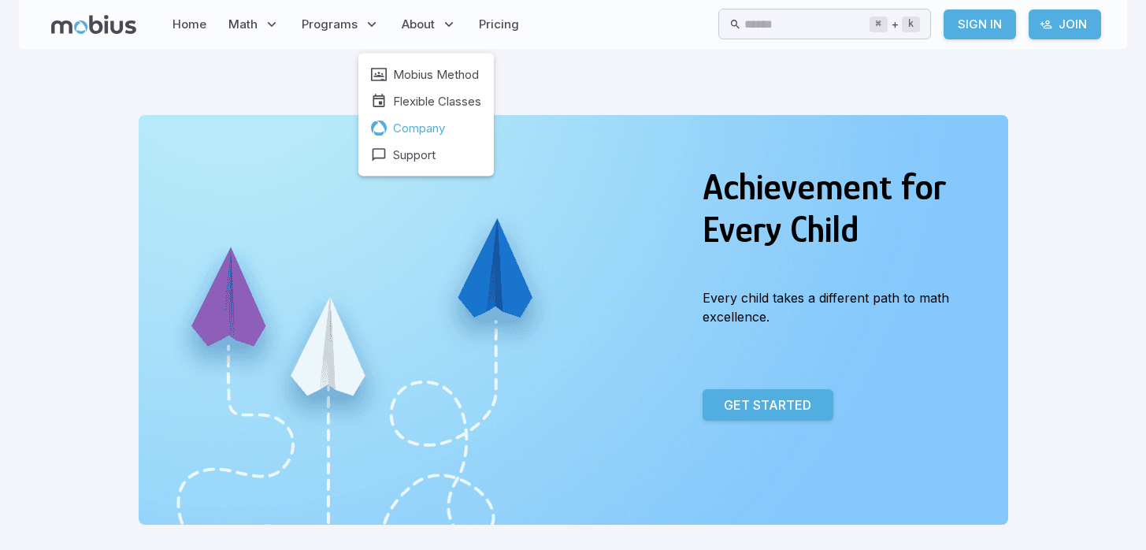
click at [421, 129] on span "Company" at bounding box center [419, 128] width 52 height 17
